Goal: Task Accomplishment & Management: Manage account settings

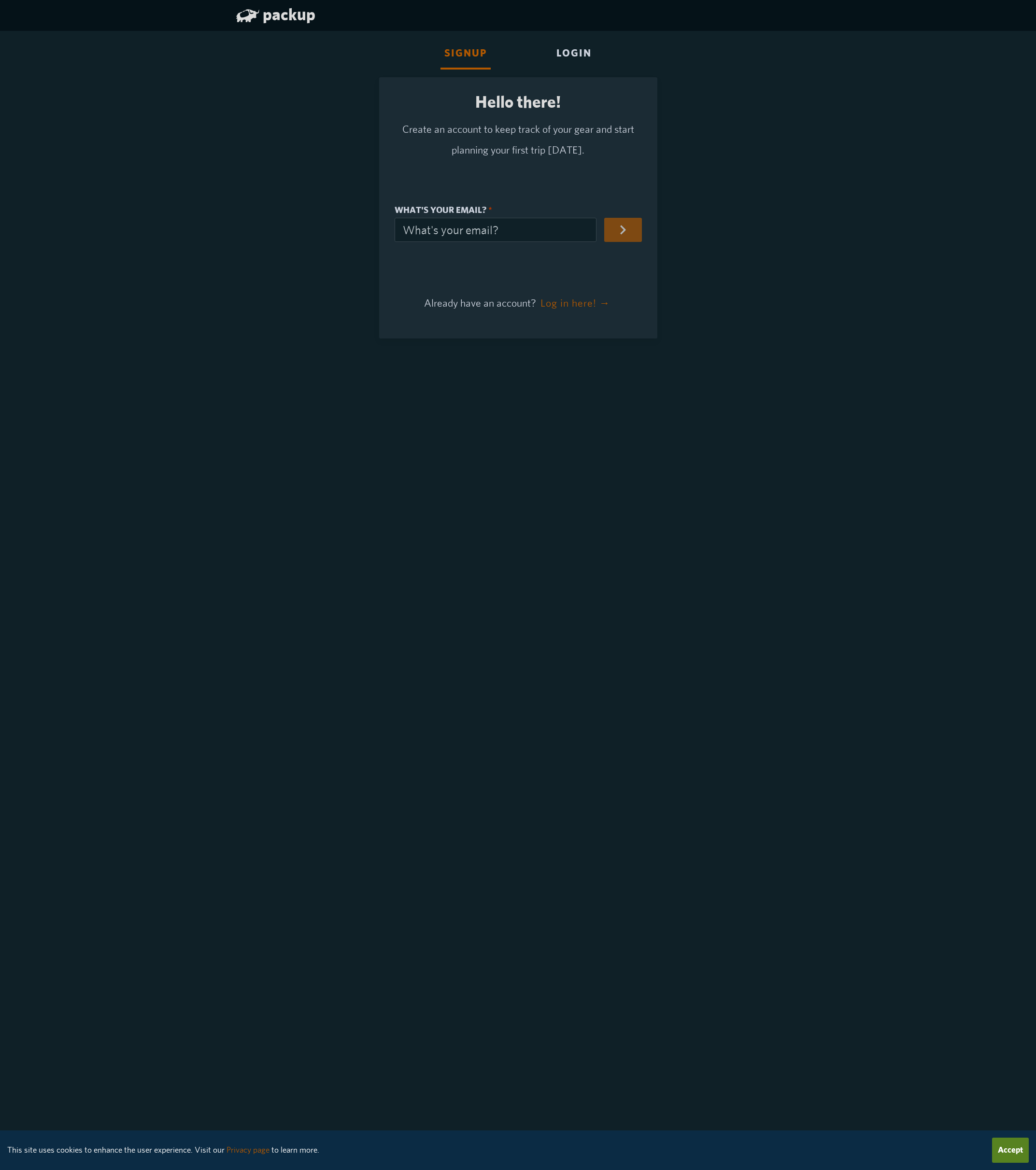
click at [578, 46] on div "Login" at bounding box center [574, 54] width 43 height 31
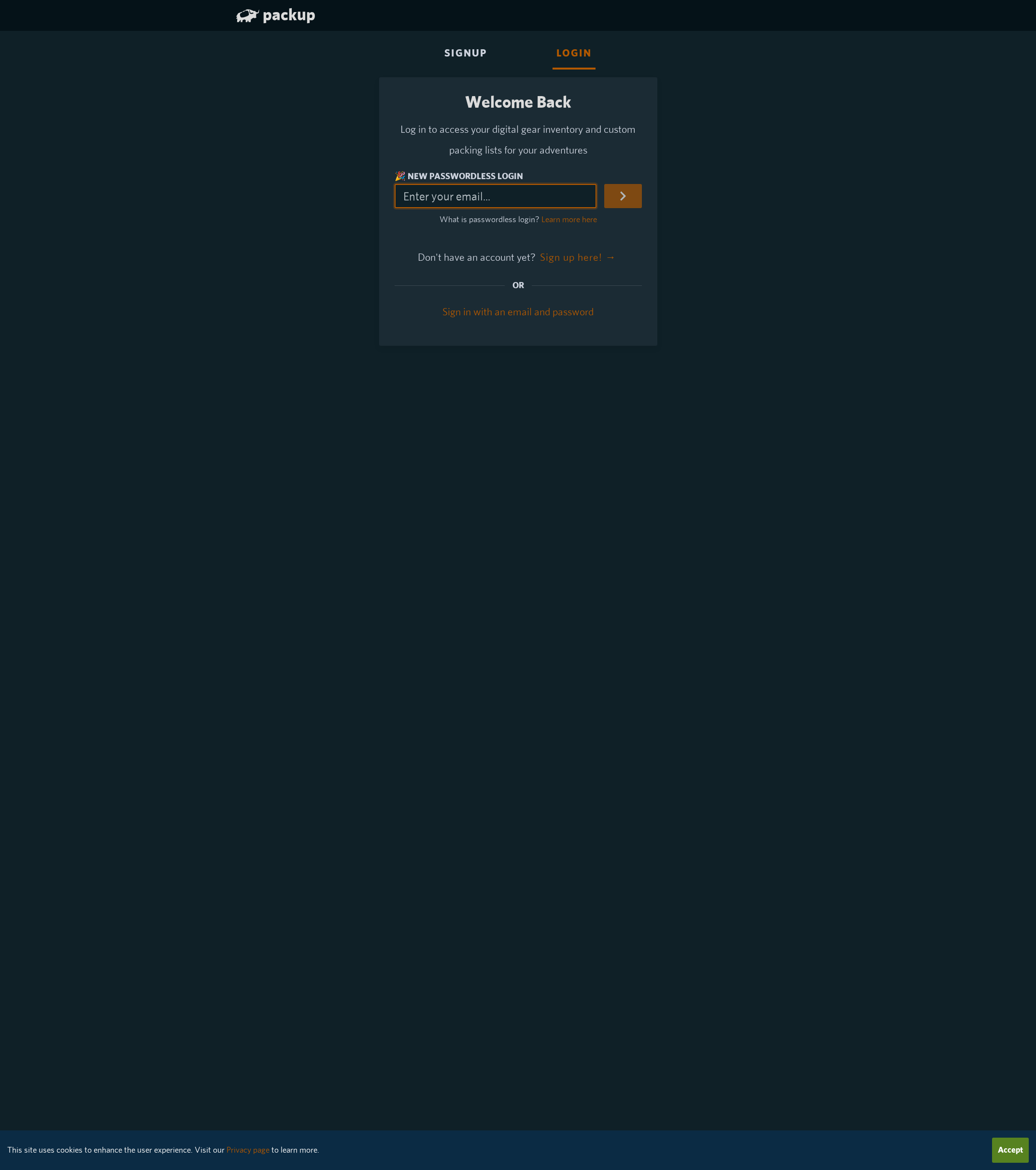
click at [471, 200] on input "🎉 New Passwordless Login" at bounding box center [495, 196] width 202 height 24
type input "beniusij@gmail.com"
click at [628, 200] on icon "submit" at bounding box center [623, 196] width 11 height 11
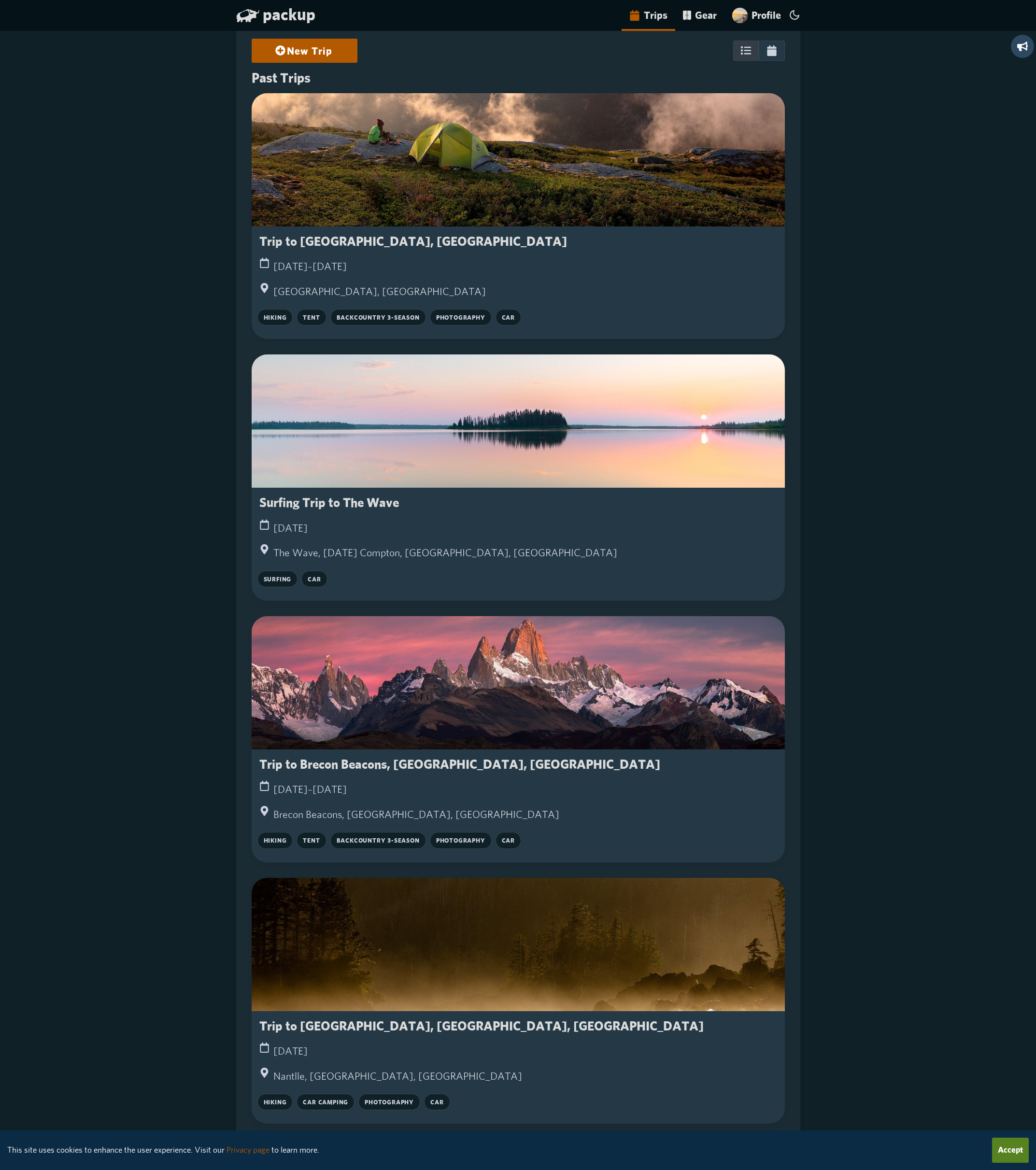
click at [388, 150] on div at bounding box center [518, 160] width 533 height 134
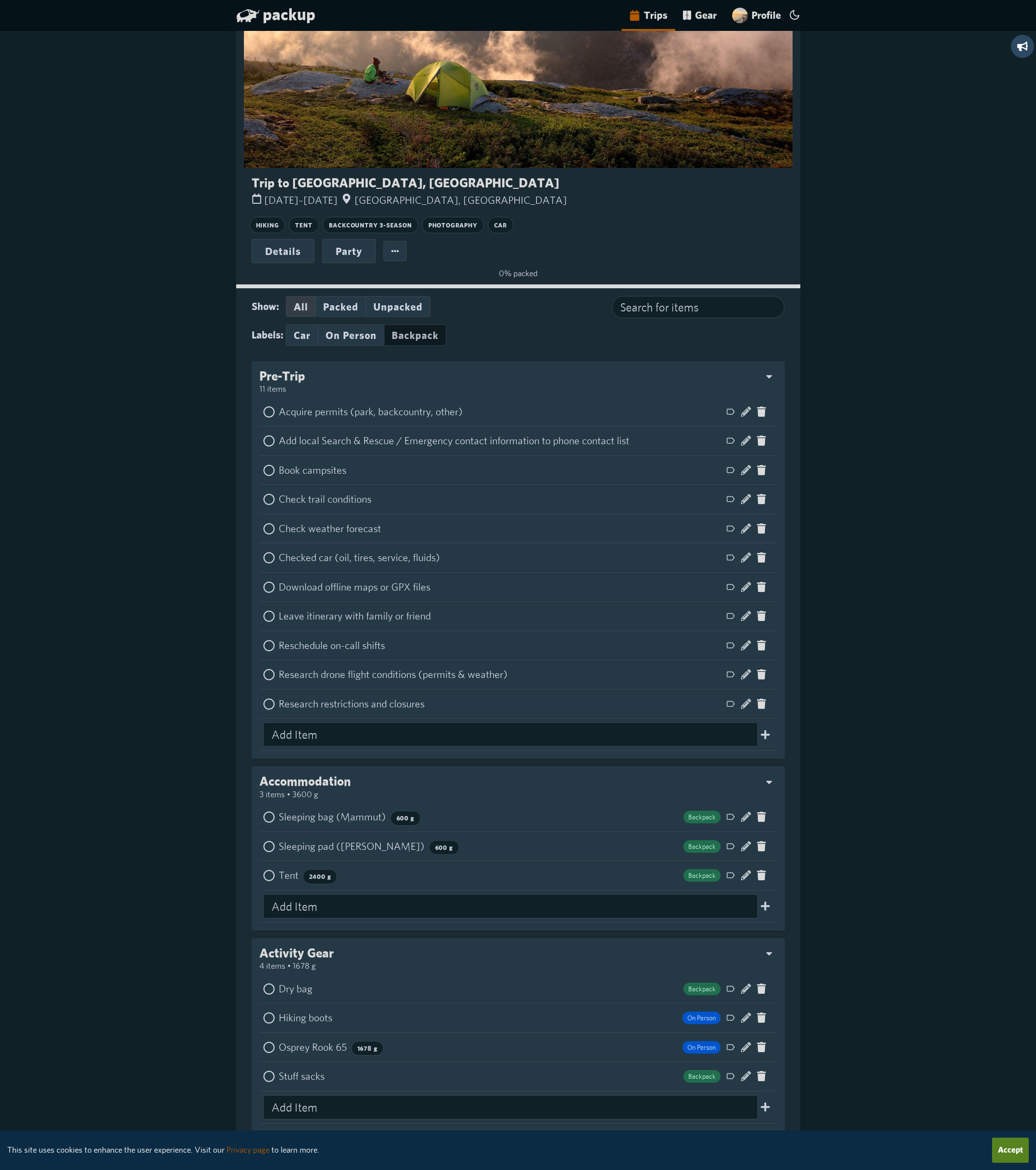
click at [413, 336] on button "Backpack" at bounding box center [415, 335] width 63 height 21
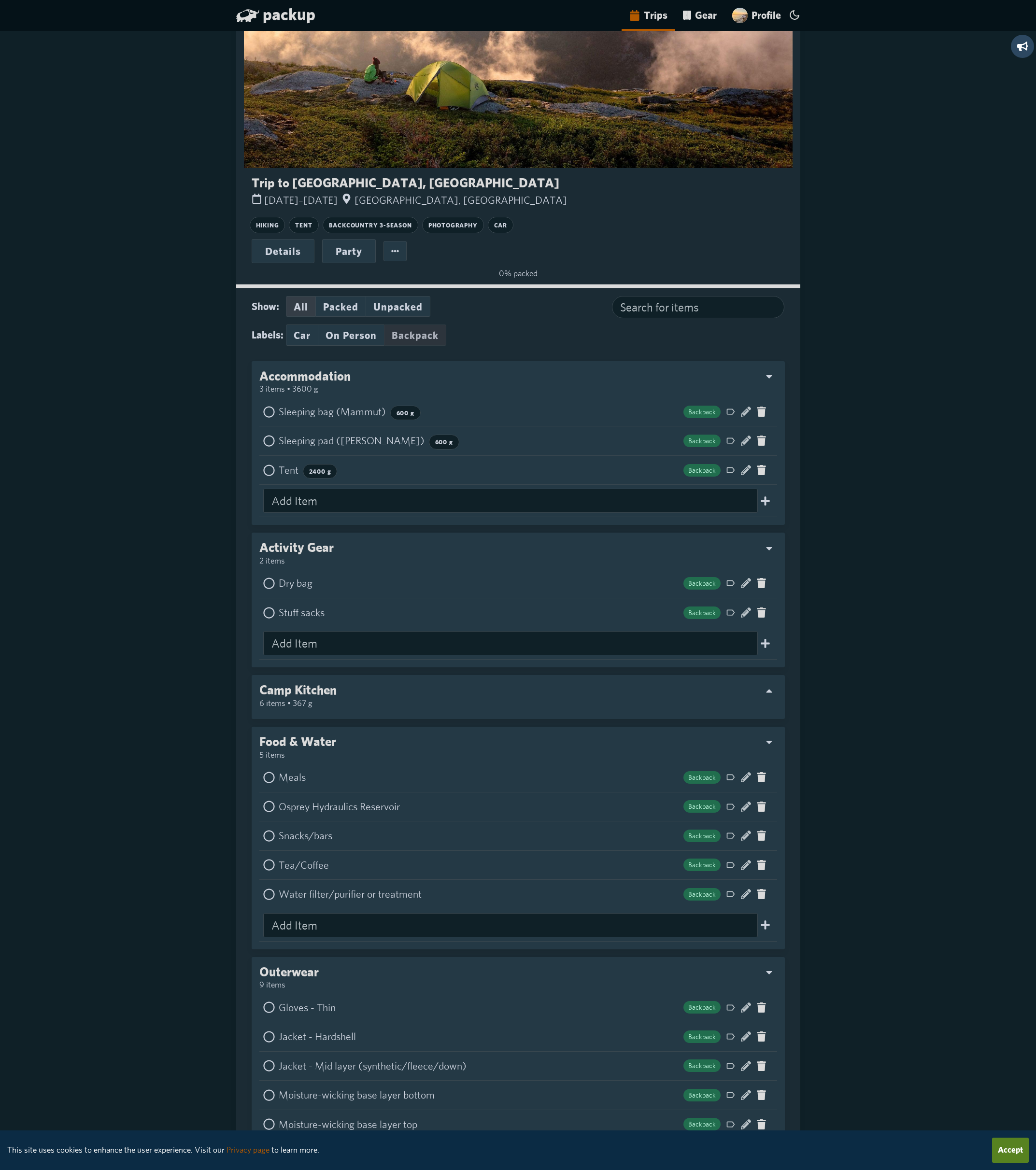
click at [413, 336] on button "Backpack" at bounding box center [415, 335] width 63 height 21
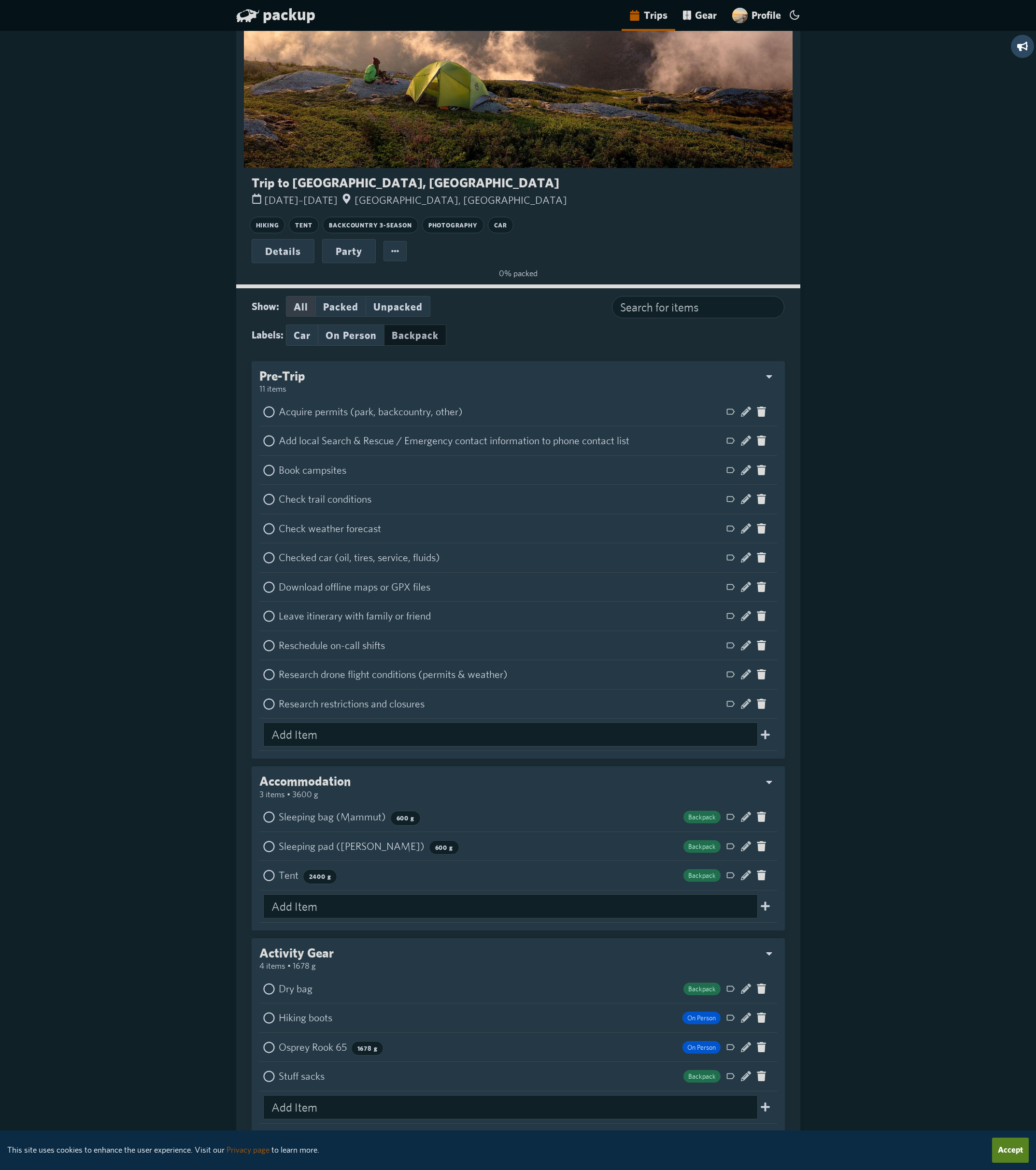
click at [413, 336] on button "Backpack" at bounding box center [415, 335] width 63 height 21
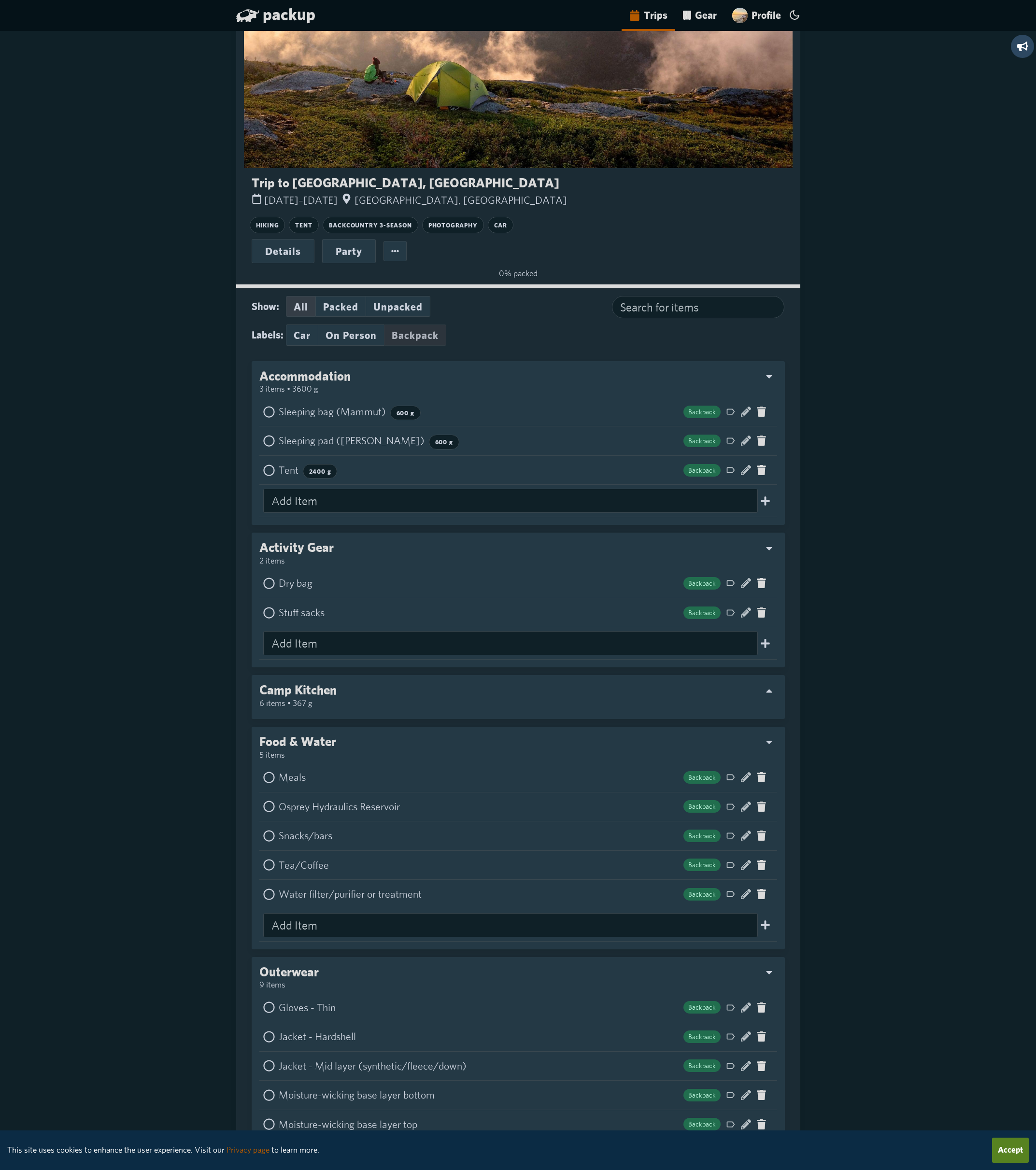
click at [413, 336] on button "Backpack" at bounding box center [415, 335] width 63 height 21
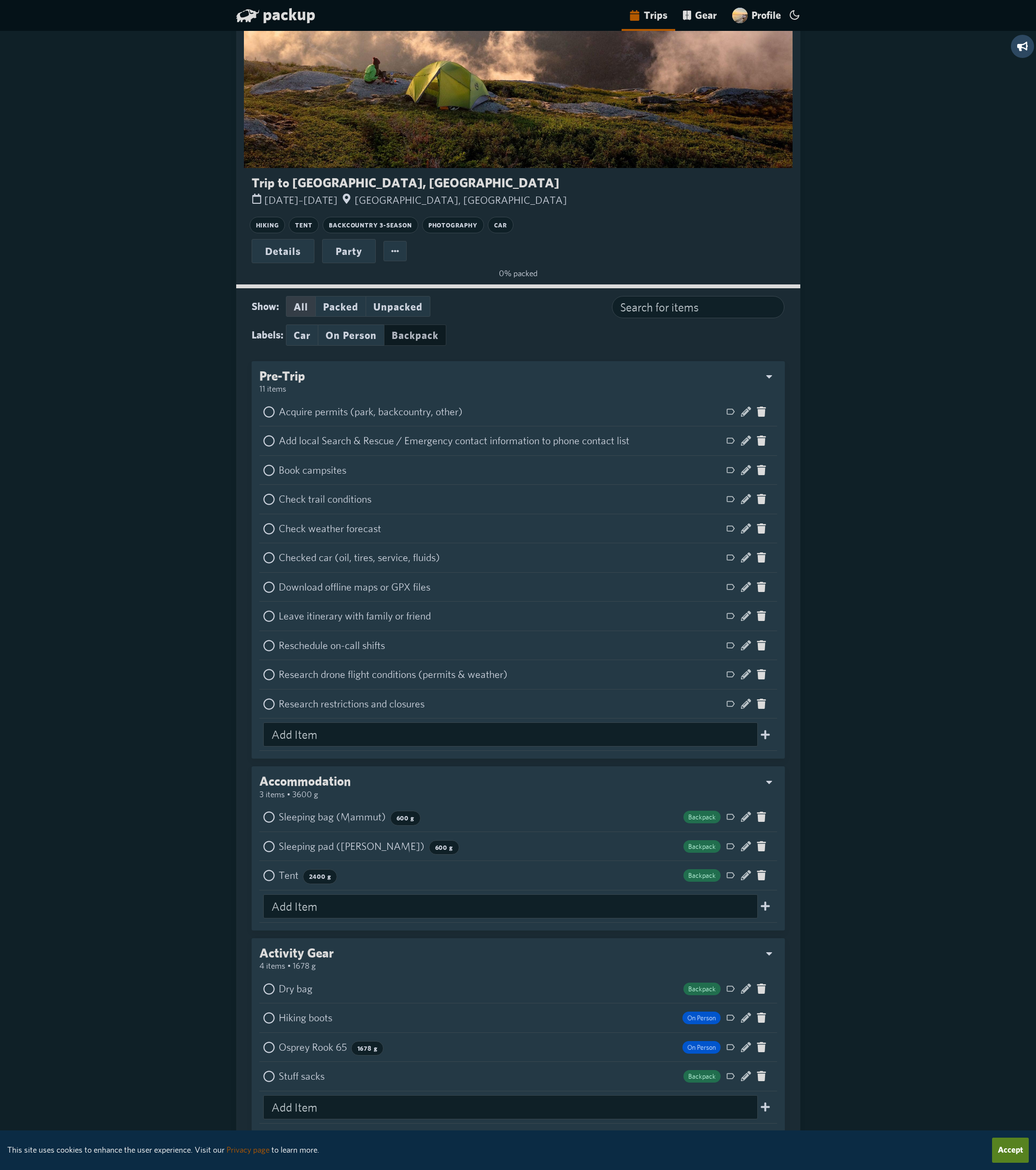
click at [413, 336] on button "Backpack" at bounding box center [415, 335] width 63 height 21
